Goal: Check status: Check status

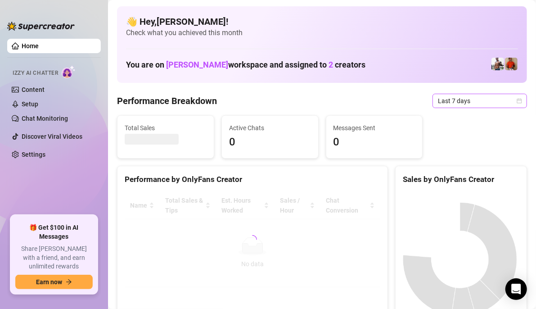
click at [517, 102] on icon "calendar" at bounding box center [519, 100] width 5 height 5
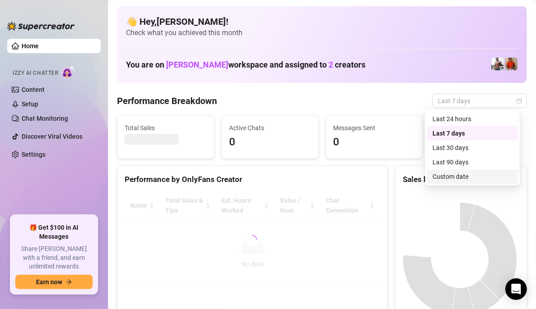
click at [462, 176] on div "Custom date" at bounding box center [473, 177] width 80 height 10
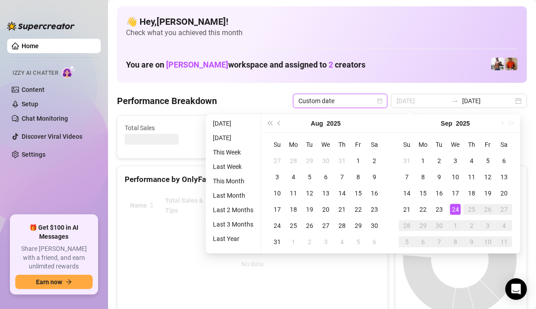
type input "[DATE]"
click at [454, 210] on div "24" at bounding box center [455, 209] width 11 height 11
click at [454, 209] on div "24" at bounding box center [455, 209] width 11 height 11
click at [454, 209] on canvas at bounding box center [460, 259] width 114 height 135
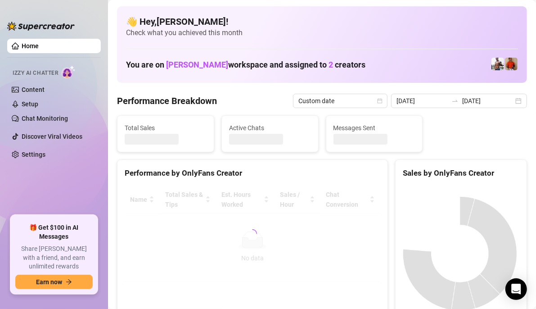
type input "[DATE]"
click at [454, 209] on canvas at bounding box center [460, 253] width 114 height 135
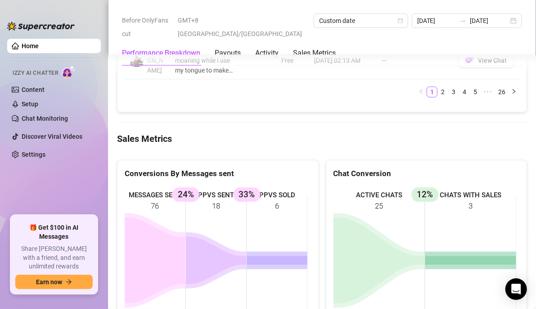
scroll to position [1261, 0]
